Goal: Understand process/instructions

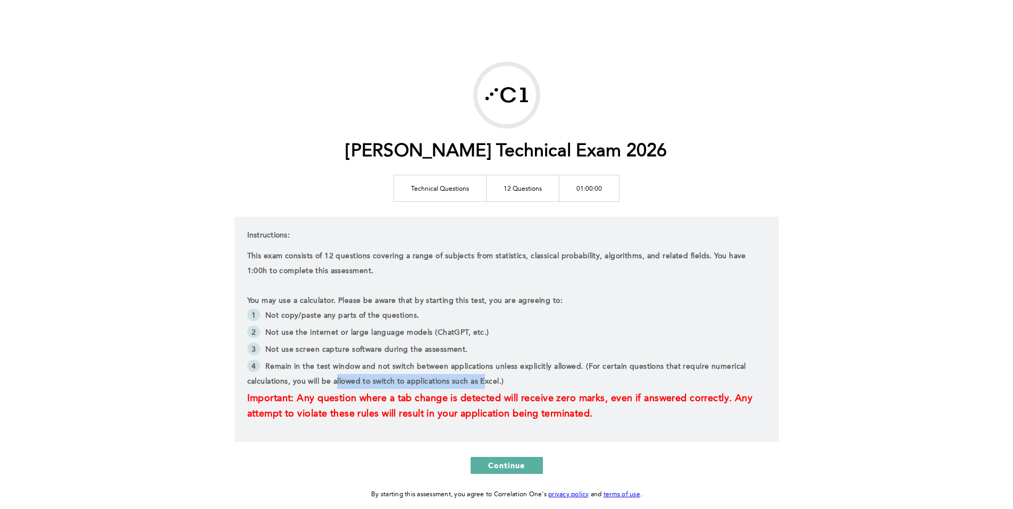
drag, startPoint x: 339, startPoint y: 379, endPoint x: 487, endPoint y: 387, distance: 148.6
click at [487, 387] on li "Remain in the test window and not switch between applications unless explicitly…" at bounding box center [506, 375] width 519 height 32
click at [499, 384] on li "Remain in the test window and not switch between applications unless explicitly…" at bounding box center [506, 375] width 519 height 32
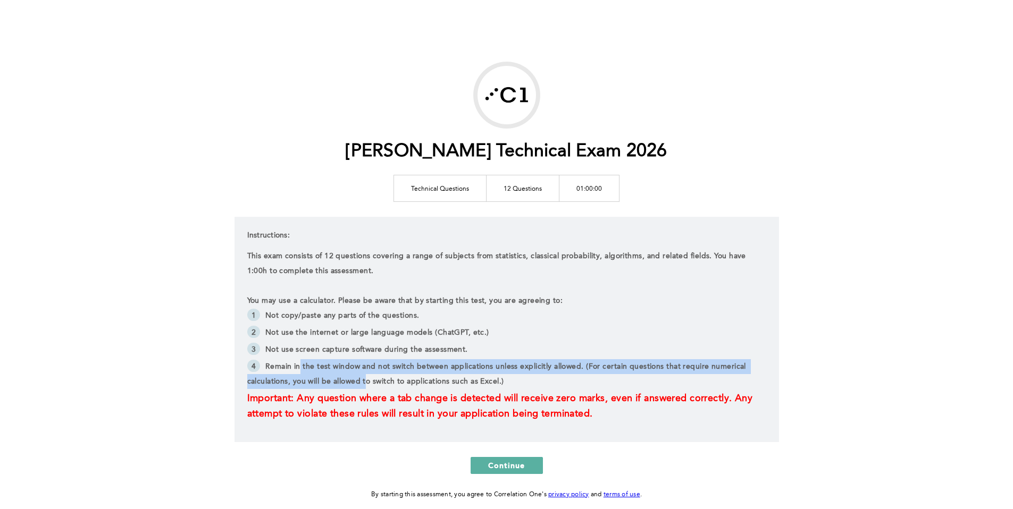
drag, startPoint x: 298, startPoint y: 366, endPoint x: 368, endPoint y: 387, distance: 73.2
click at [368, 387] on li "Remain in the test window and not switch between applications unless explicitly…" at bounding box center [506, 375] width 519 height 32
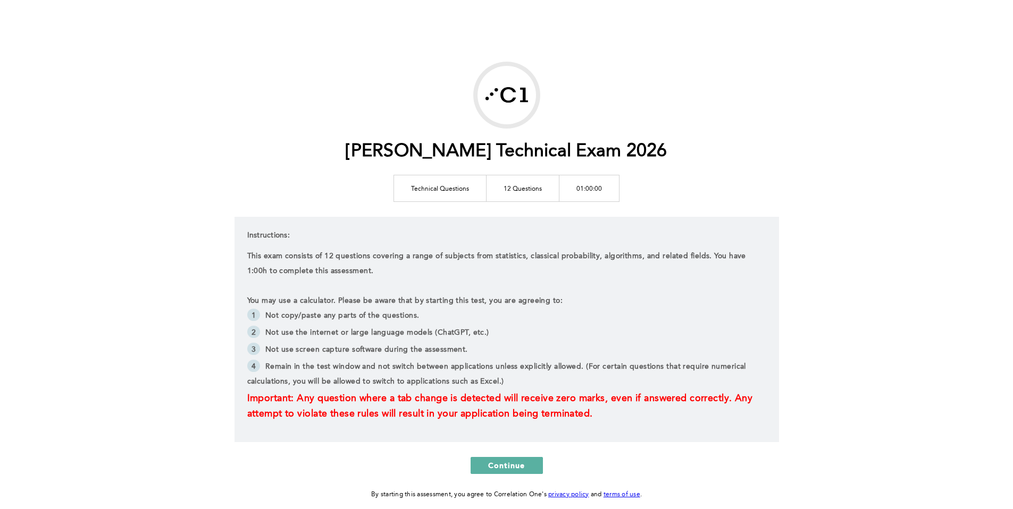
click at [419, 386] on li "Remain in the test window and not switch between applications unless explicitly…" at bounding box center [506, 375] width 519 height 32
drag, startPoint x: 399, startPoint y: 384, endPoint x: 489, endPoint y: 384, distance: 89.9
click at [489, 384] on li "Remain in the test window and not switch between applications unless explicitly…" at bounding box center [506, 375] width 519 height 32
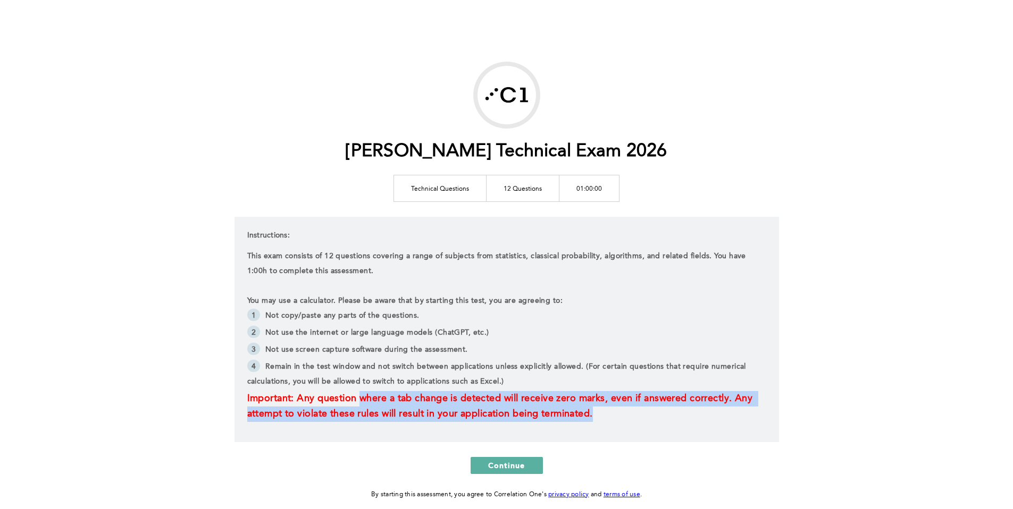
drag, startPoint x: 363, startPoint y: 400, endPoint x: 610, endPoint y: 418, distance: 247.4
click at [610, 419] on p "Important: Any question where a tab change is detected will receive zero marks,…" at bounding box center [506, 406] width 519 height 31
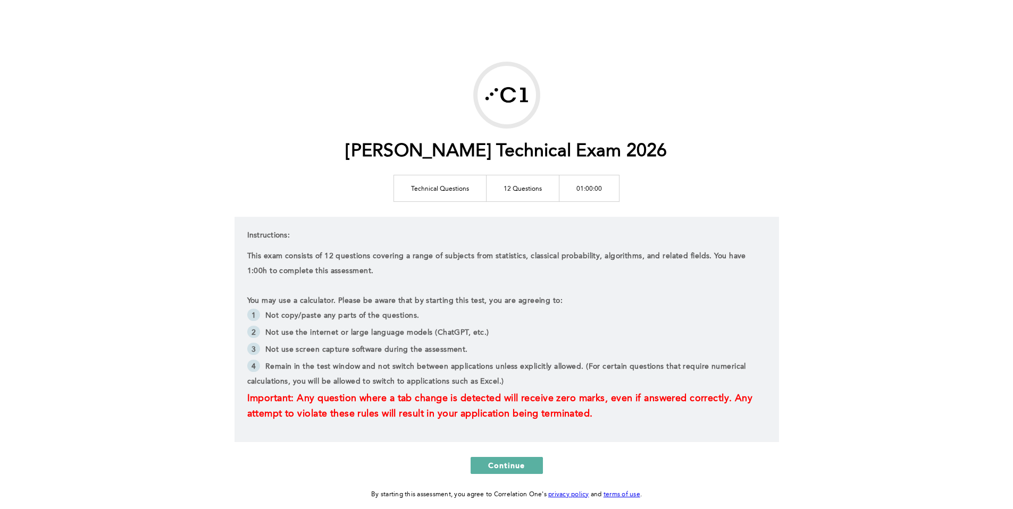
click at [376, 352] on li "Not use screen capture software during the assessment." at bounding box center [506, 350] width 519 height 17
drag, startPoint x: 271, startPoint y: 316, endPoint x: 425, endPoint y: 317, distance: 154.2
click at [425, 317] on li "Not copy/paste any parts of the questions." at bounding box center [506, 316] width 519 height 17
click at [478, 333] on li "Not use the internet or large language models (ChatGPT, etc.)" at bounding box center [506, 333] width 519 height 17
drag, startPoint x: 282, startPoint y: 334, endPoint x: 548, endPoint y: 335, distance: 265.3
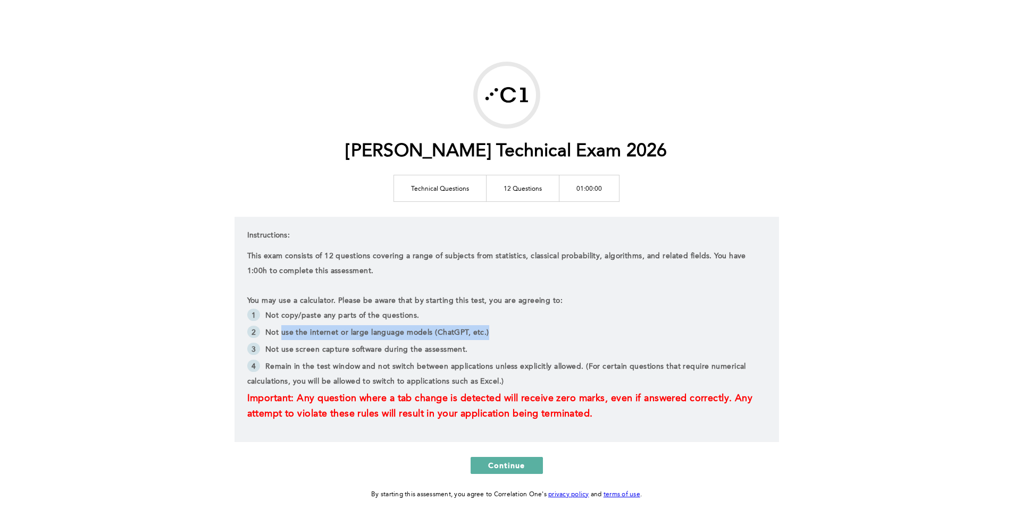
click at [548, 335] on li "Not use the internet or large language models (ChatGPT, etc.)" at bounding box center [506, 333] width 519 height 17
click at [568, 335] on li "Not use the internet or large language models (ChatGPT, etc.)" at bounding box center [506, 333] width 519 height 17
